Goal: Communication & Community: Answer question/provide support

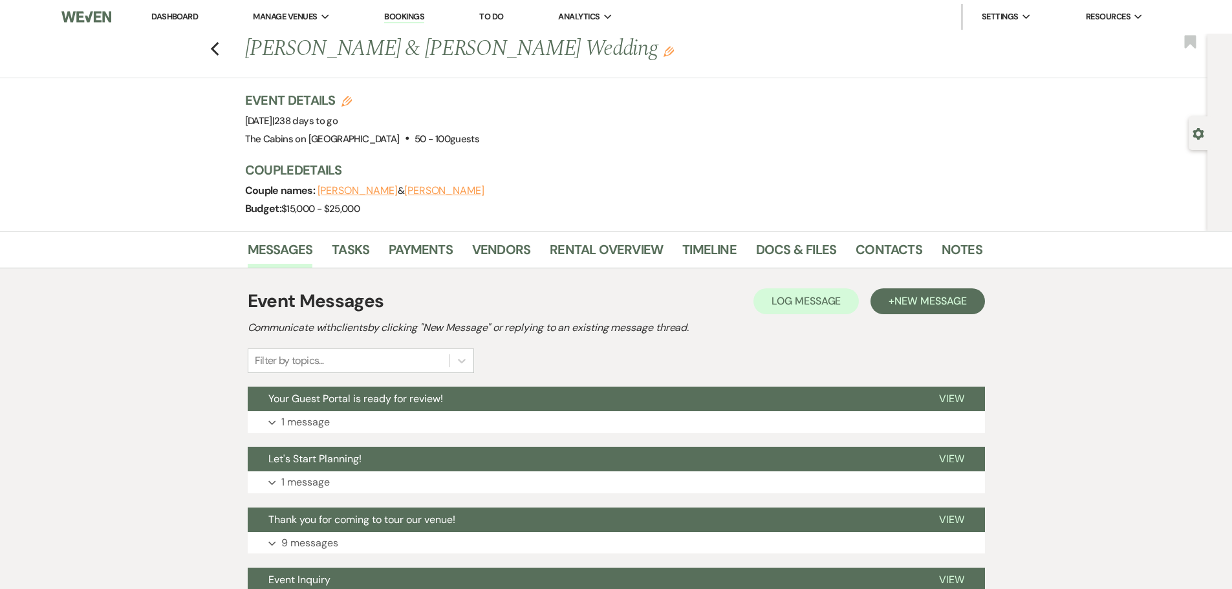
click at [197, 14] on link "Dashboard" at bounding box center [174, 16] width 47 height 11
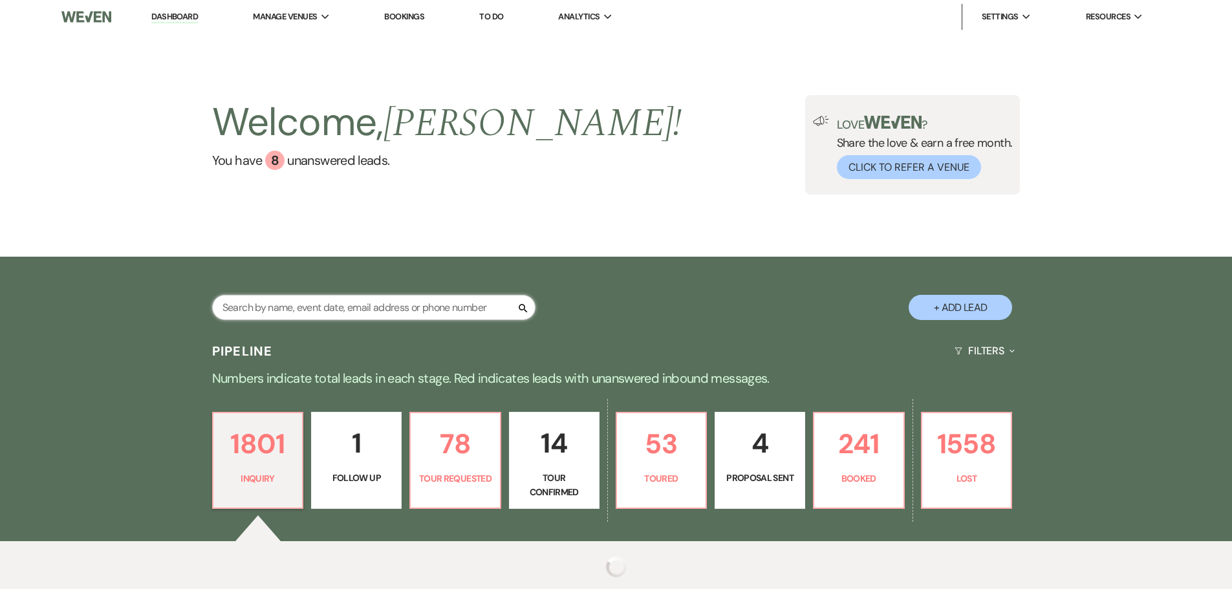
click at [319, 315] on input "text" at bounding box center [373, 307] width 323 height 25
paste input "[PERSON_NAME][EMAIL_ADDRESS][PERSON_NAME][DOMAIN_NAME]"
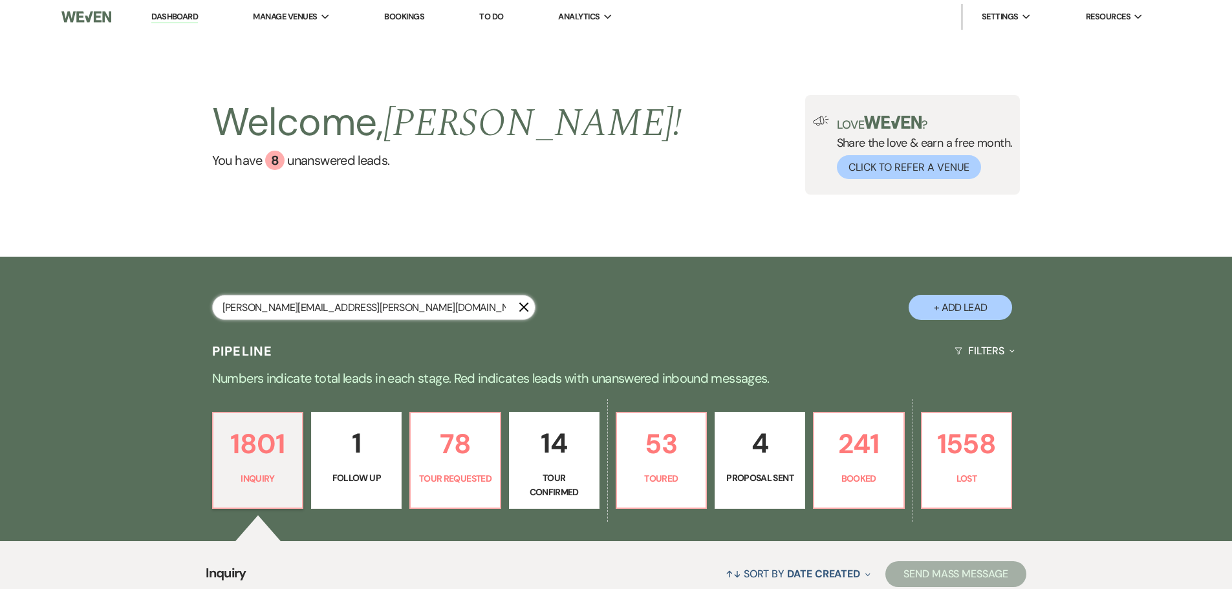
click at [371, 320] on input "[PERSON_NAME][EMAIL_ADDRESS][PERSON_NAME][DOMAIN_NAME]" at bounding box center [373, 307] width 323 height 25
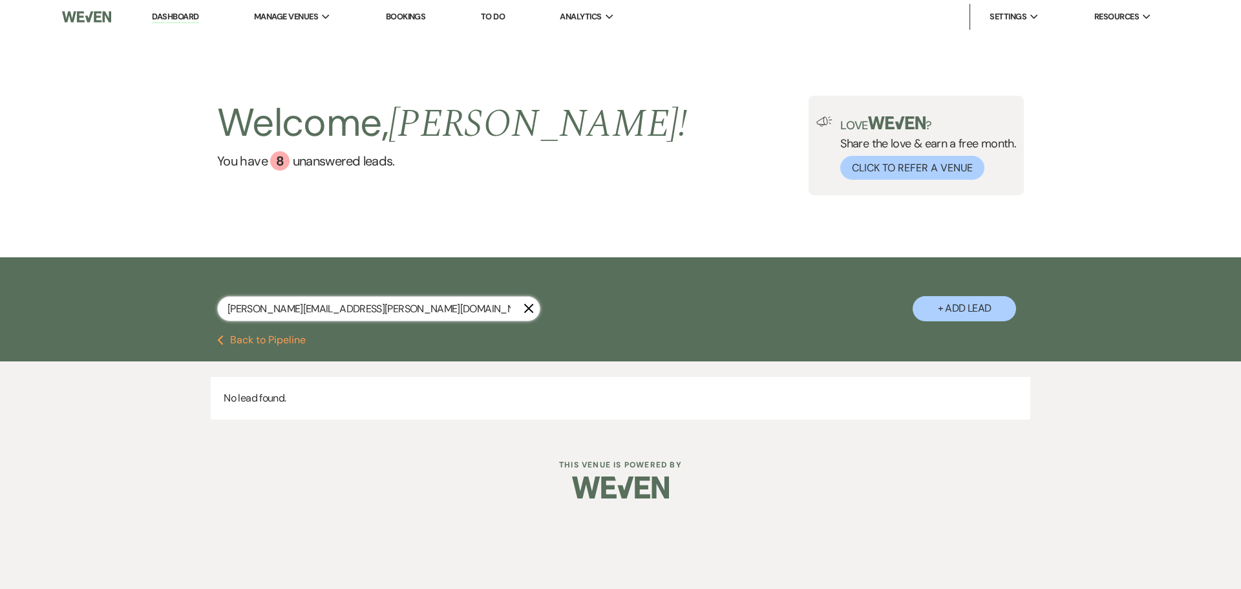
drag, startPoint x: 377, startPoint y: 313, endPoint x: 256, endPoint y: 336, distance: 123.0
click at [255, 332] on div "[PERSON_NAME][EMAIL_ADDRESS][PERSON_NAME][DOMAIN_NAME] X" at bounding box center [378, 314] width 323 height 36
type input "[PERSON_NAME]"
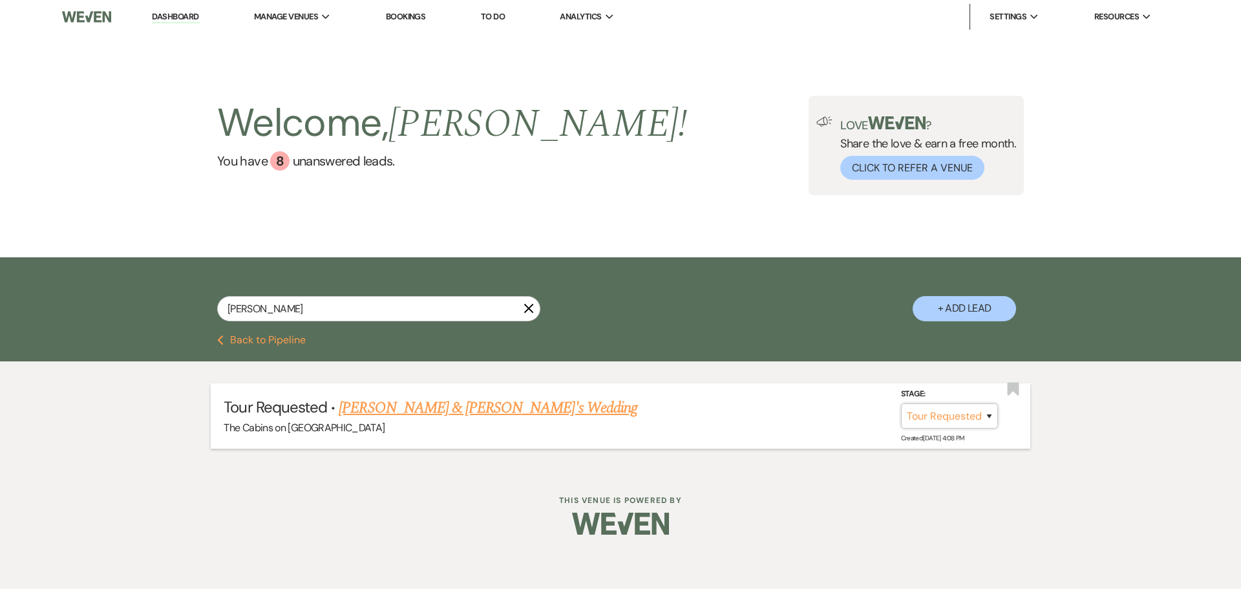
click at [901, 429] on select "Inquiry Follow Up Tour Requested Tour Confirmed Toured Proposal Sent Booked Lost" at bounding box center [949, 415] width 97 height 25
select select "8"
click at [901, 416] on select "Inquiry Follow Up Tour Requested Tour Confirmed Toured Proposal Sent Booked Lost" at bounding box center [949, 415] width 97 height 25
click at [725, 429] on select "Booked Elsewhere Budget Date Unavailable No Response Not a Good Match Capacity …" at bounding box center [767, 415] width 111 height 25
select select "5"
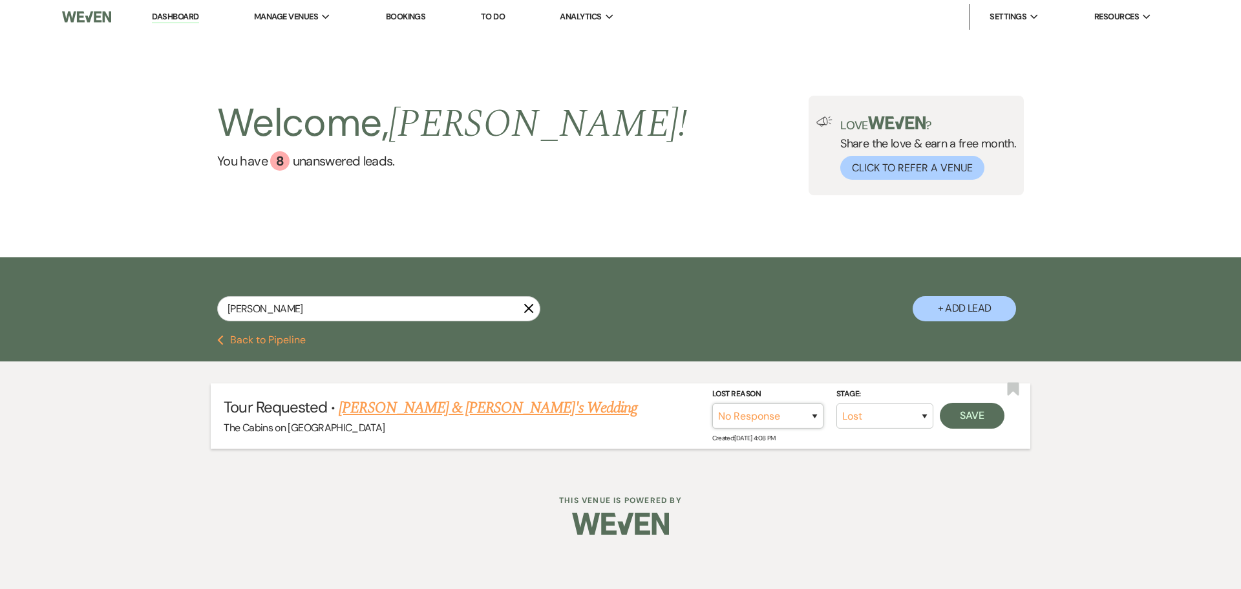
click at [712, 416] on select "Booked Elsewhere Budget Date Unavailable No Response Not a Good Match Capacity …" at bounding box center [767, 415] width 111 height 25
click at [962, 427] on button "Save" at bounding box center [972, 416] width 65 height 26
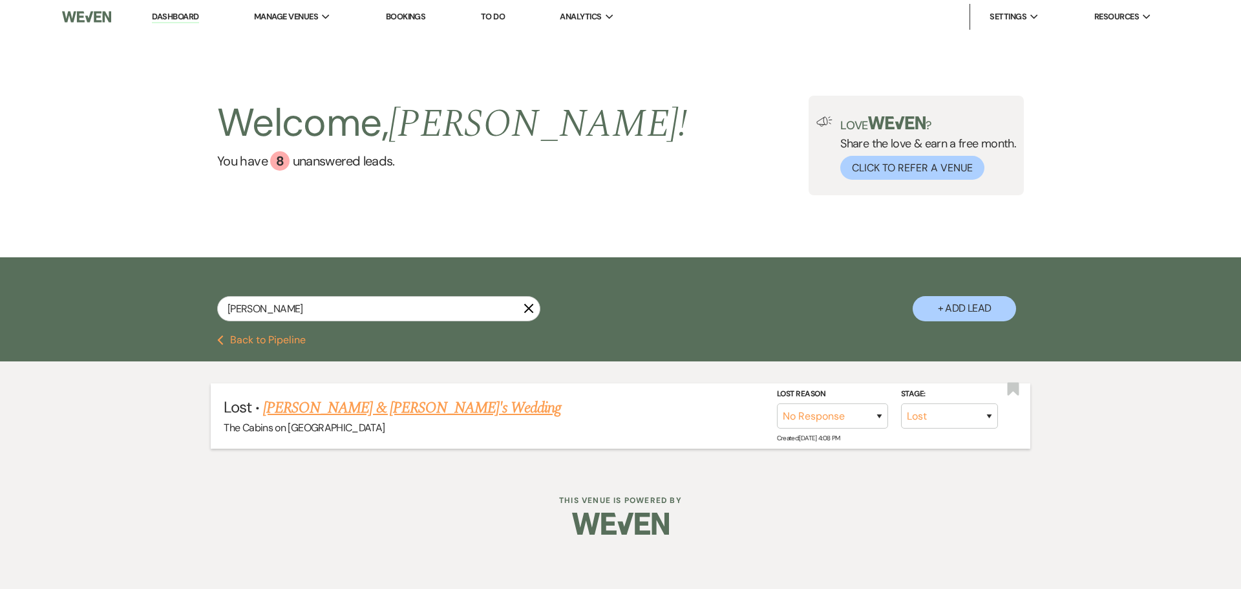
click at [268, 345] on button "Previous Back to Pipeline" at bounding box center [261, 340] width 89 height 10
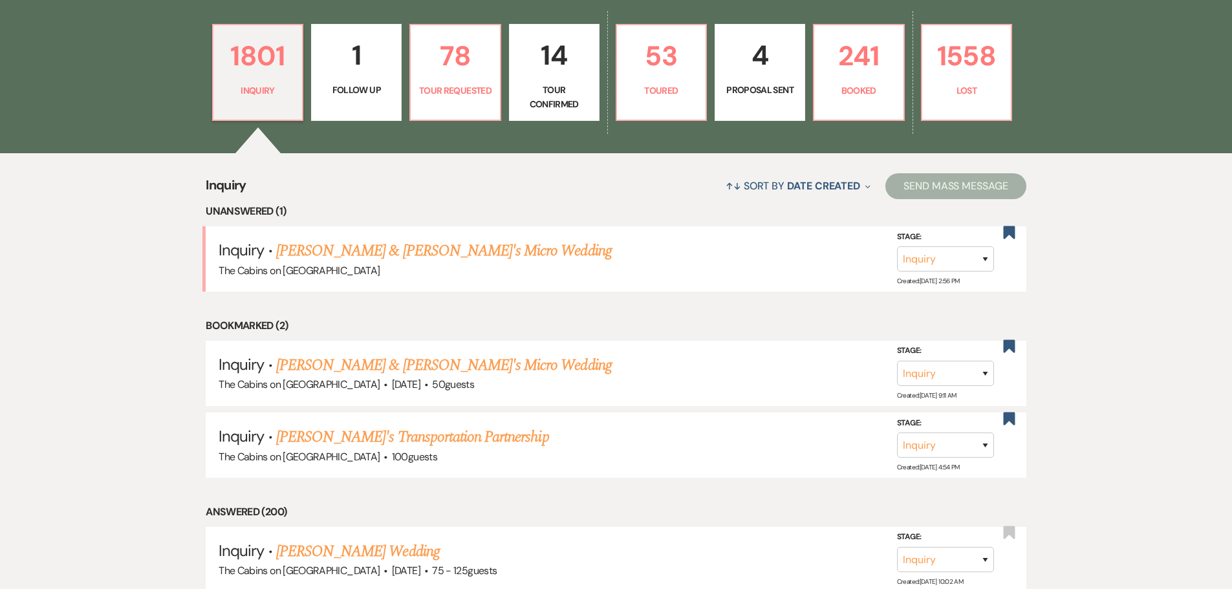
scroll to position [259, 0]
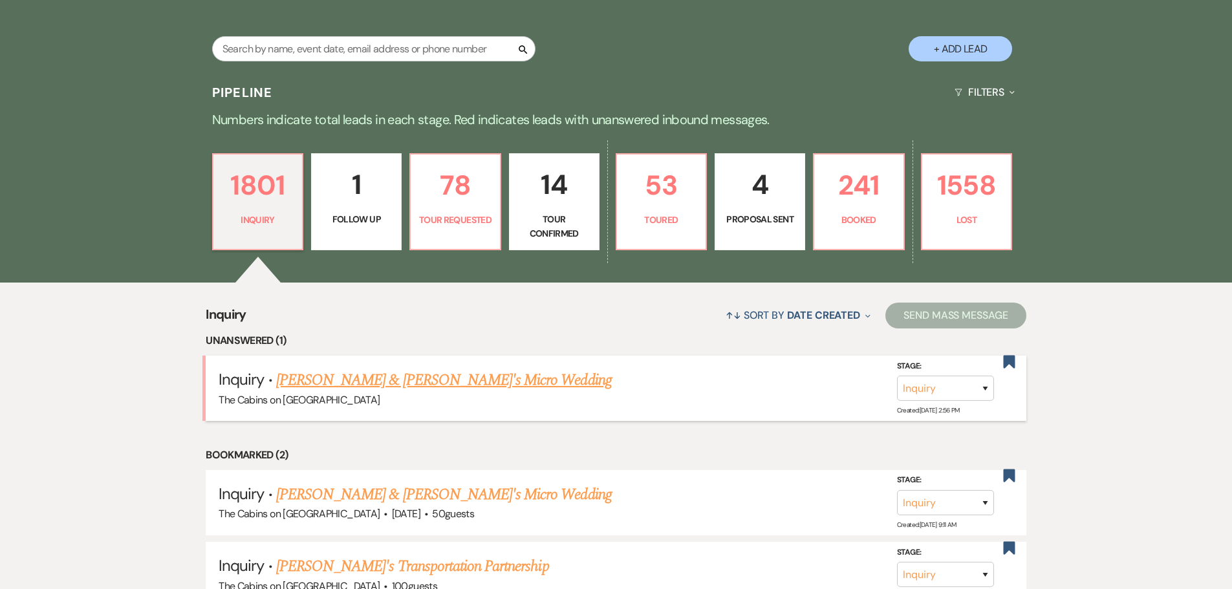
click at [398, 392] on link "[PERSON_NAME] & [PERSON_NAME]'s Micro Wedding" at bounding box center [444, 379] width 336 height 23
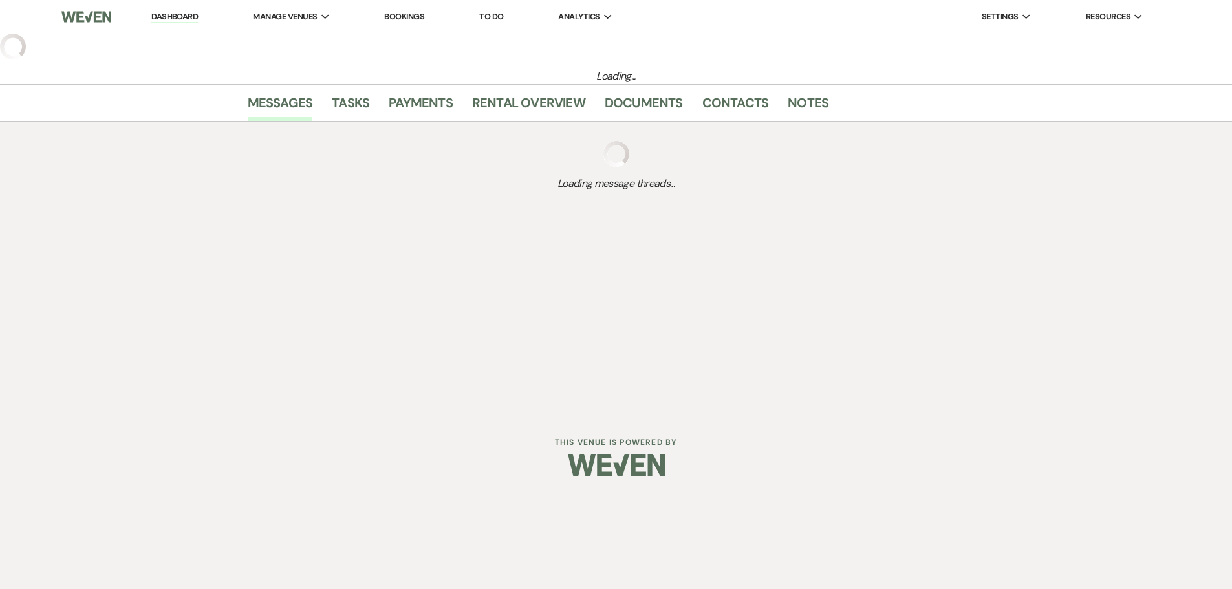
select select "15"
select select "16"
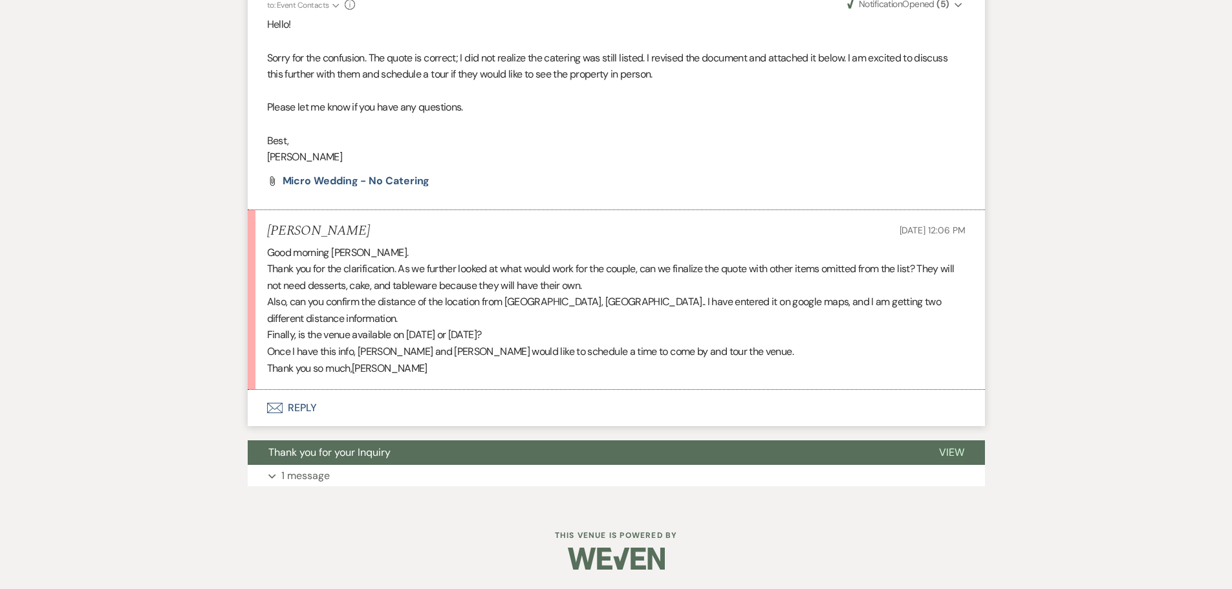
scroll to position [970, 0]
click at [306, 426] on button "Envelope Reply" at bounding box center [616, 408] width 737 height 36
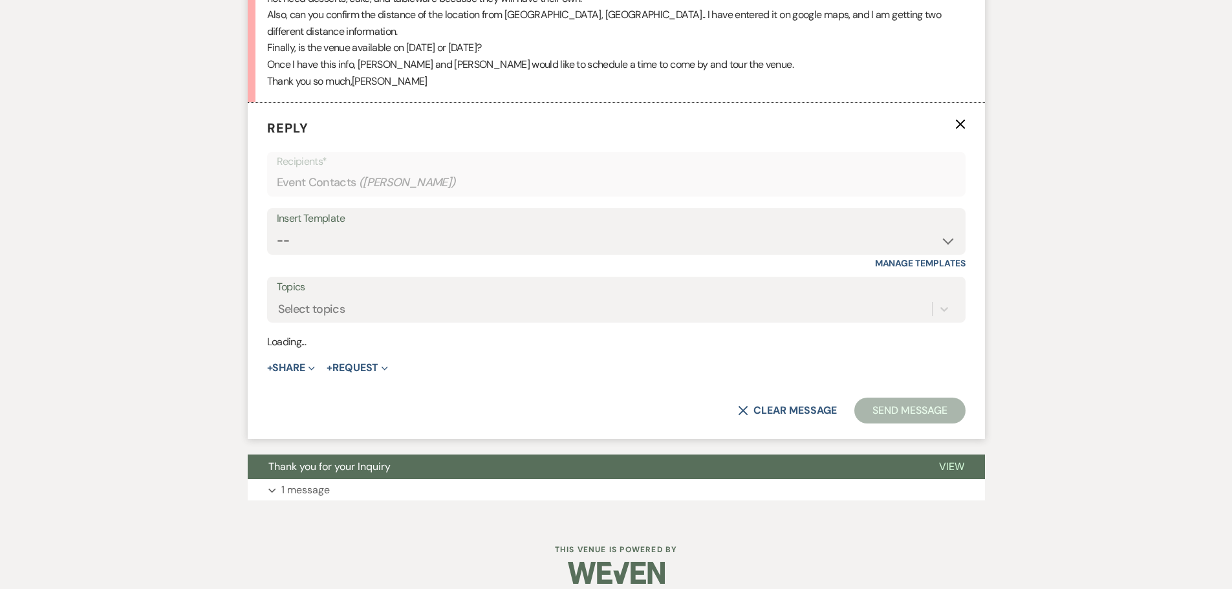
scroll to position [1251, 0]
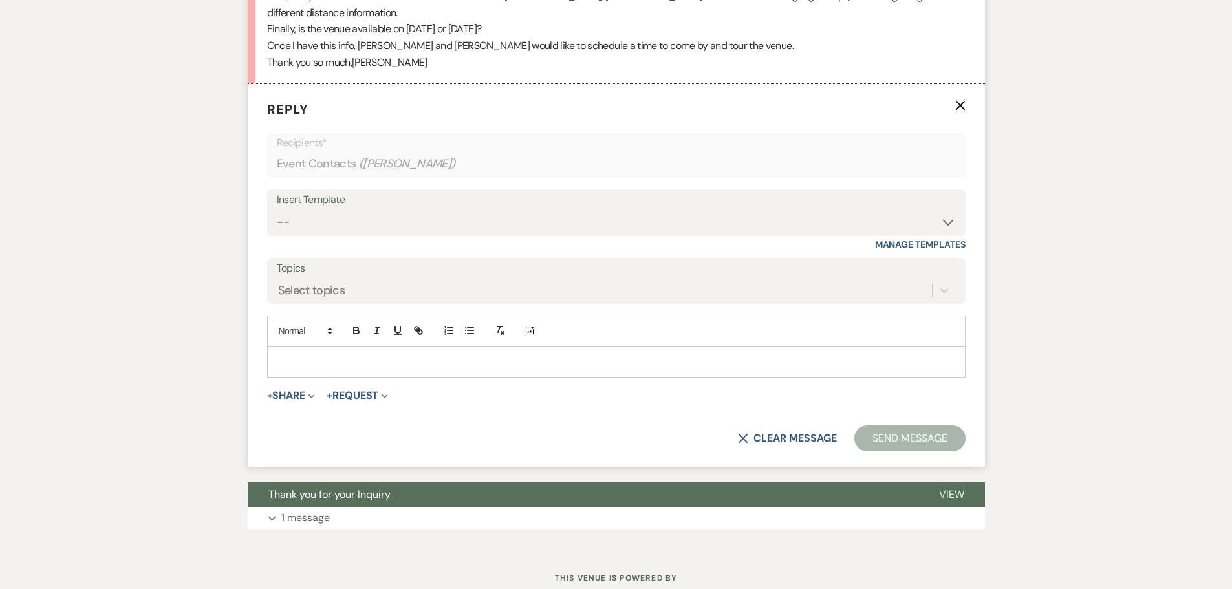
click at [292, 377] on div at bounding box center [616, 362] width 697 height 30
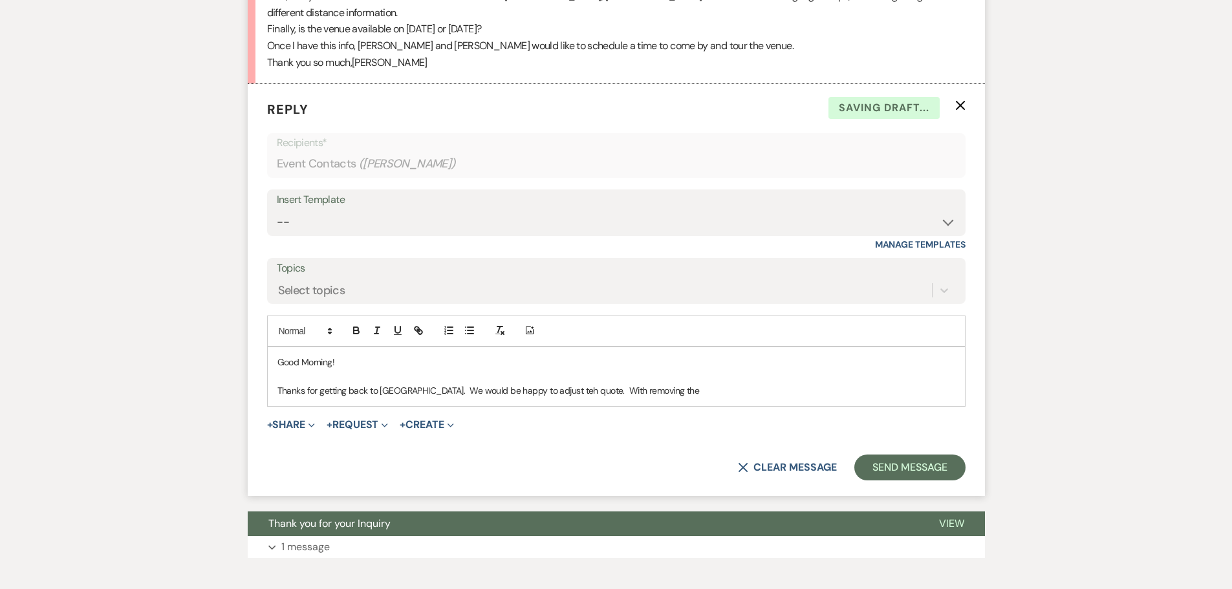
click at [518, 398] on p "Thanks for getting back to [GEOGRAPHIC_DATA]. We would be happy to adjust teh q…" at bounding box center [616, 390] width 678 height 14
click at [626, 398] on p "Thanks for getting back to [GEOGRAPHIC_DATA]. We would be happy to adjust the q…" at bounding box center [616, 390] width 678 height 14
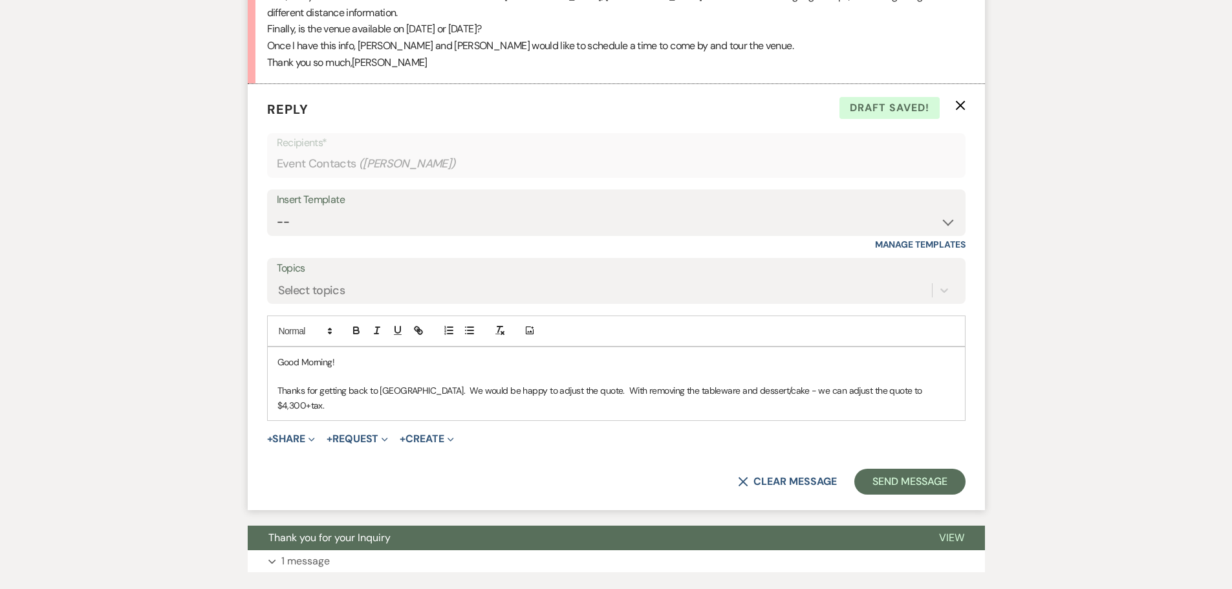
click at [907, 412] on p "Thanks for getting back to [GEOGRAPHIC_DATA]. We would be happy to adjust the q…" at bounding box center [616, 397] width 678 height 29
click at [938, 412] on p "Thanks for getting back to [GEOGRAPHIC_DATA]. We would be happy to adjust the q…" at bounding box center [616, 397] width 678 height 29
click at [682, 412] on p "Thanks for getting back to [GEOGRAPHIC_DATA]. We would be happy to adjust the q…" at bounding box center [616, 397] width 678 height 29
click at [627, 412] on p "Thanks for getting back to [GEOGRAPHIC_DATA]. We would be happy to adjust the q…" at bounding box center [616, 397] width 678 height 29
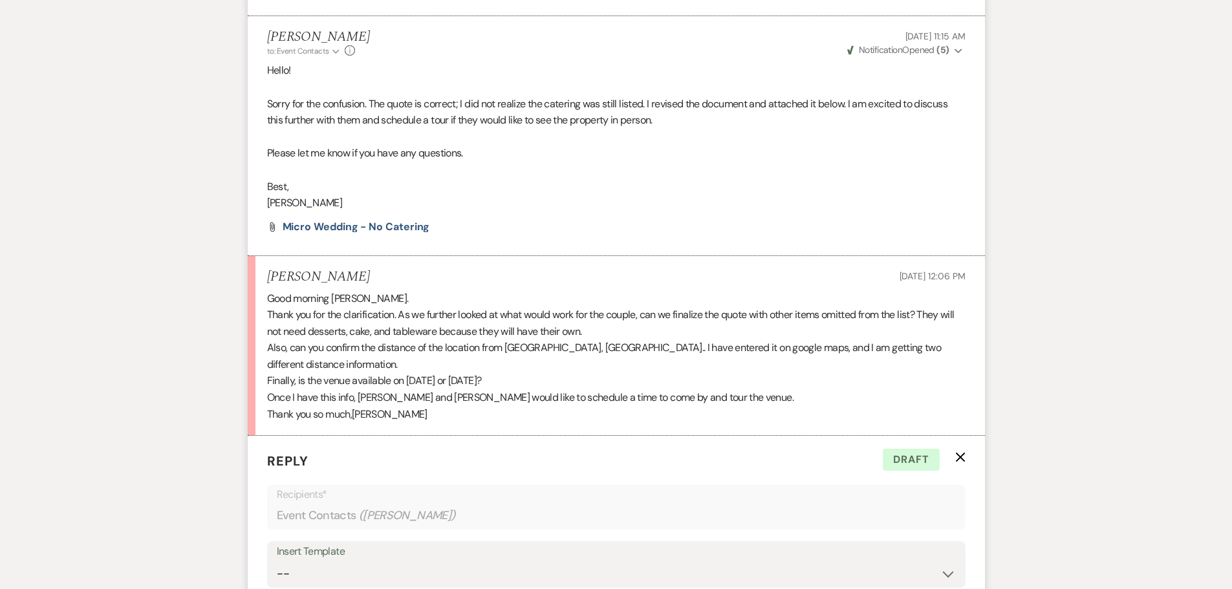
scroll to position [863, 0]
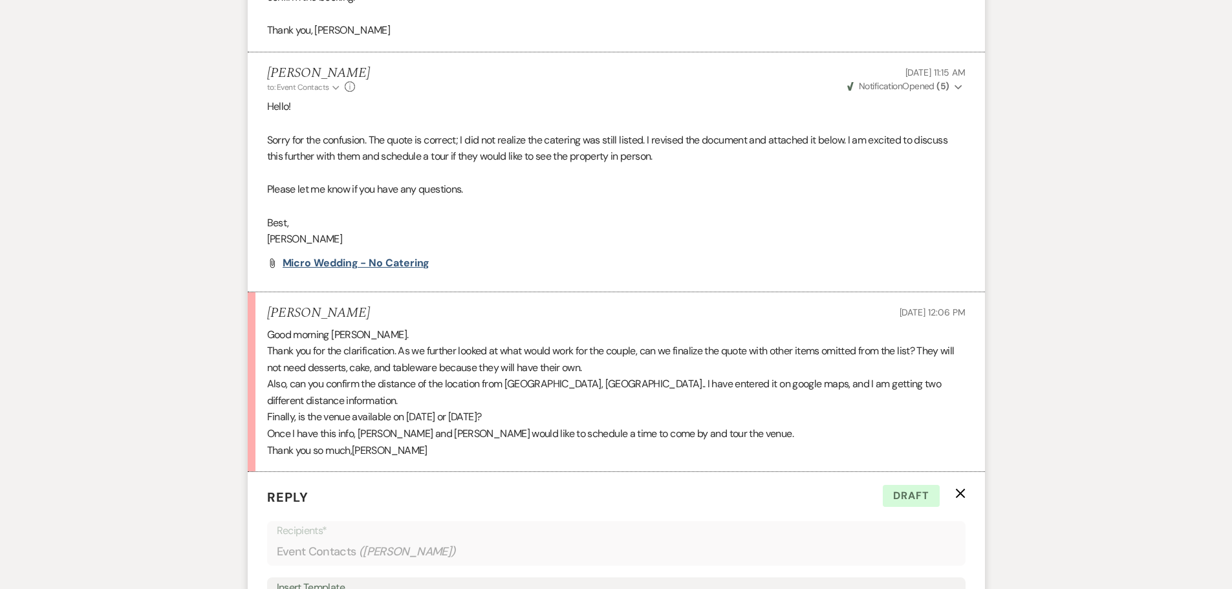
click at [323, 270] on span "Micro wedding - No Catering" at bounding box center [356, 263] width 147 height 14
